Goal: Transaction & Acquisition: Purchase product/service

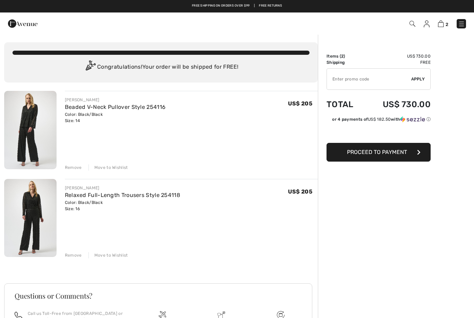
click at [27, 138] on img at bounding box center [30, 130] width 52 height 78
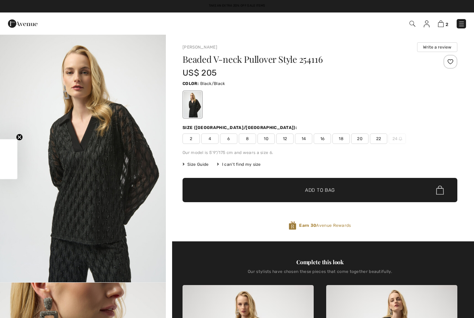
checkbox input "true"
